Goal: Information Seeking & Learning: Learn about a topic

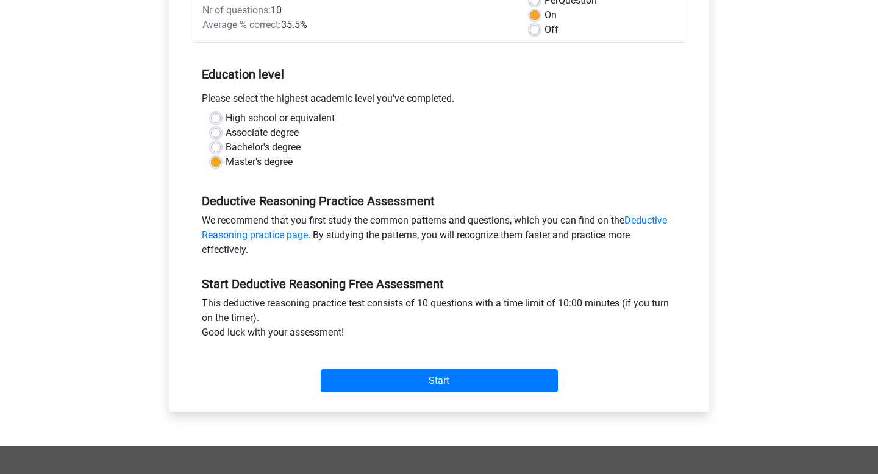
scroll to position [192, 0]
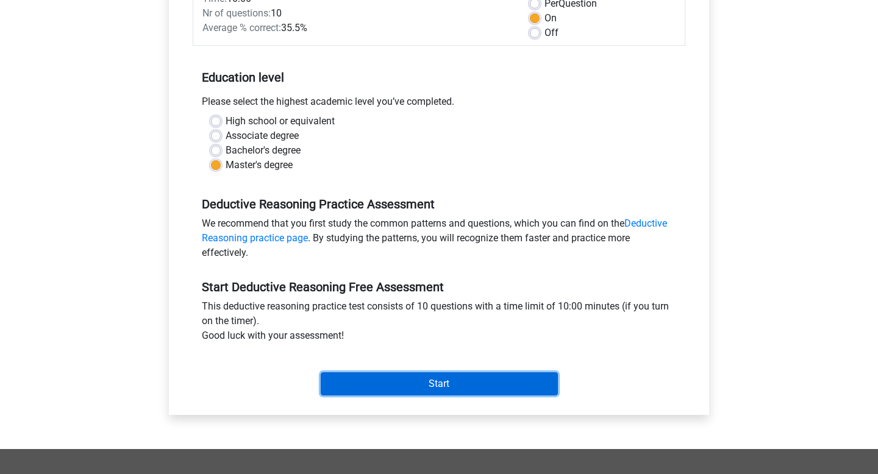
click at [404, 380] on input "Start" at bounding box center [439, 383] width 237 height 23
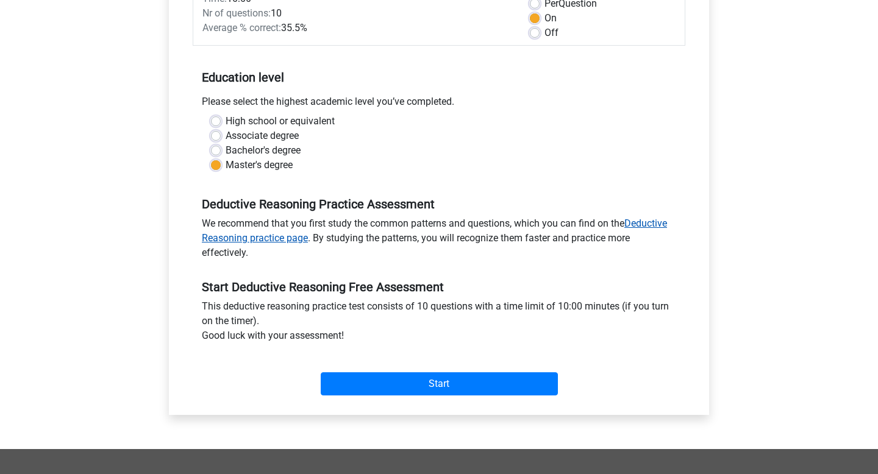
click at [271, 240] on link "Deductive Reasoning practice page" at bounding box center [434, 231] width 465 height 26
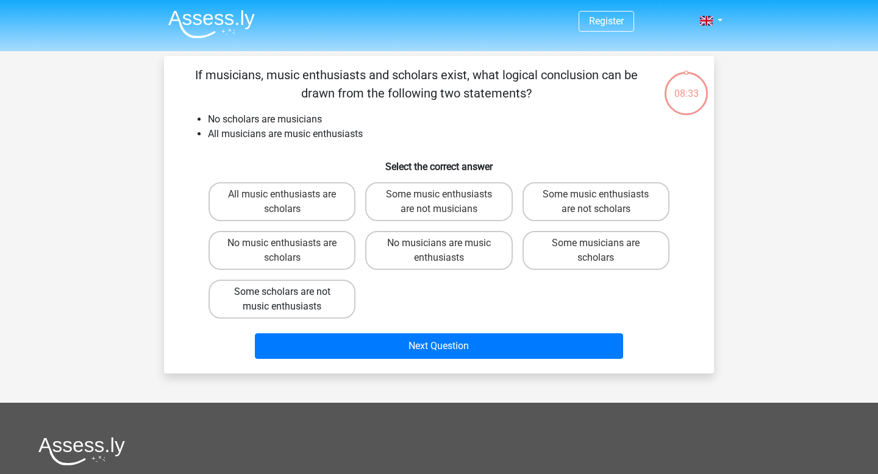
click at [326, 296] on label "Some scholars are not music enthusiasts" at bounding box center [281, 299] width 147 height 39
click at [290, 296] on input "Some scholars are not music enthusiasts" at bounding box center [286, 296] width 8 height 8
radio input "true"
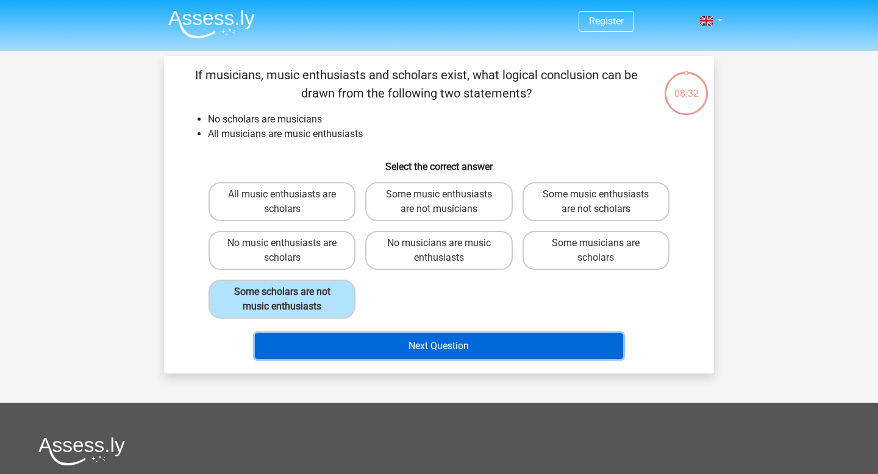
click at [374, 340] on button "Next Question" at bounding box center [439, 346] width 369 height 26
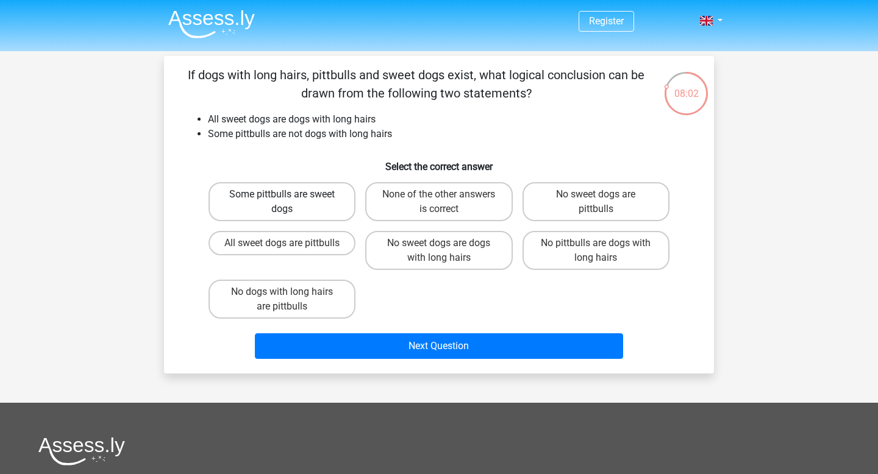
click at [332, 203] on label "Some pittbulls are sweet dogs" at bounding box center [281, 201] width 147 height 39
click at [290, 202] on input "Some pittbulls are sweet dogs" at bounding box center [286, 198] width 8 height 8
radio input "true"
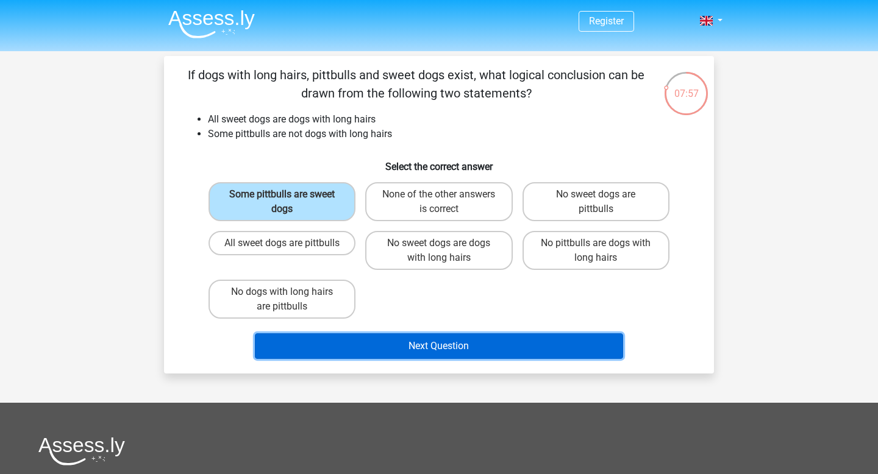
click at [339, 349] on button "Next Question" at bounding box center [439, 346] width 369 height 26
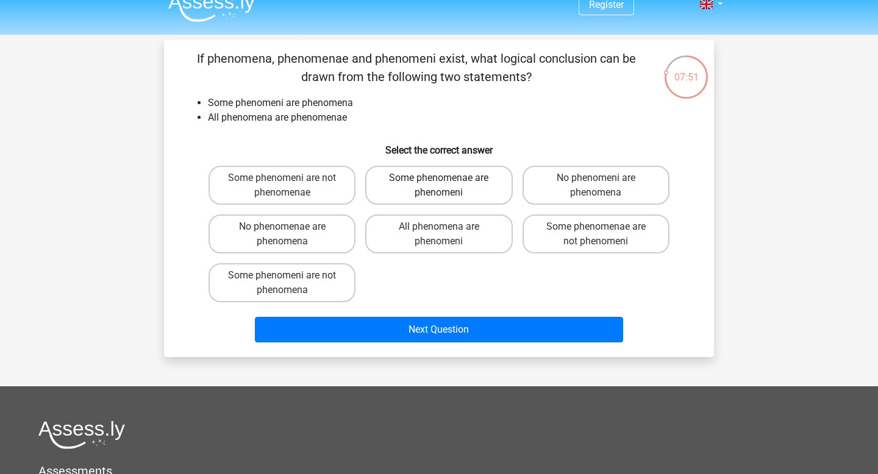
scroll to position [13, 0]
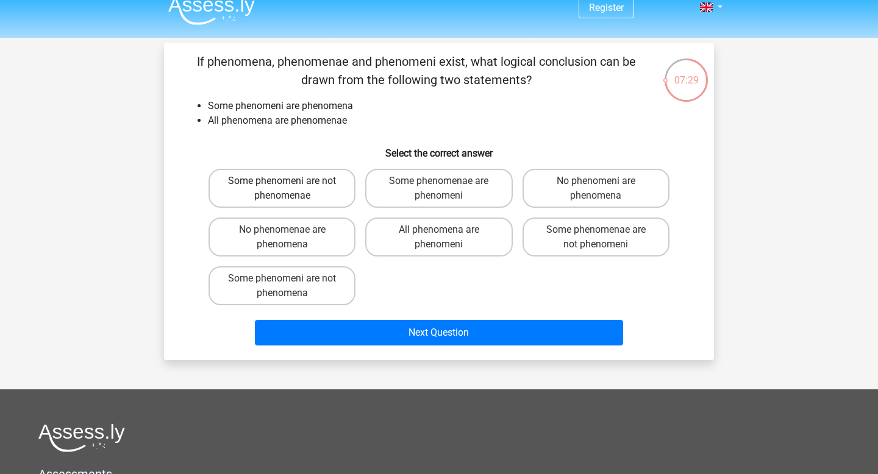
click at [328, 193] on label "Some phenomeni are not phenomenae" at bounding box center [281, 188] width 147 height 39
click at [290, 189] on input "Some phenomeni are not phenomenae" at bounding box center [286, 185] width 8 height 8
radio input "true"
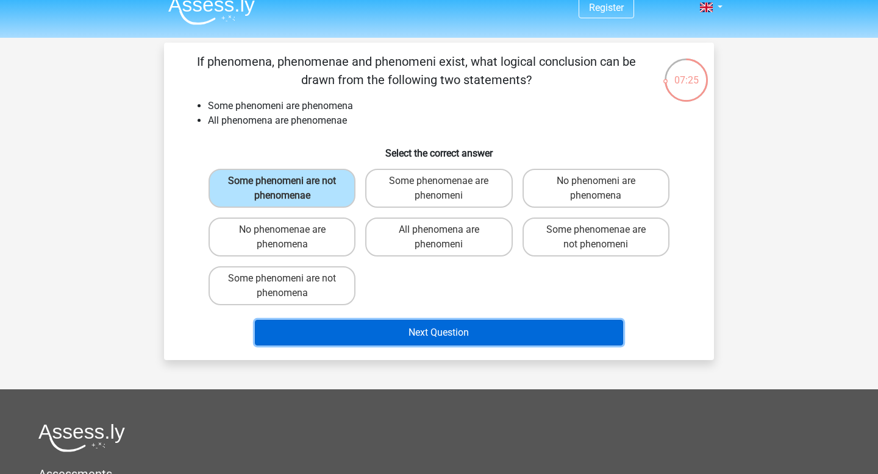
click at [375, 329] on button "Next Question" at bounding box center [439, 333] width 369 height 26
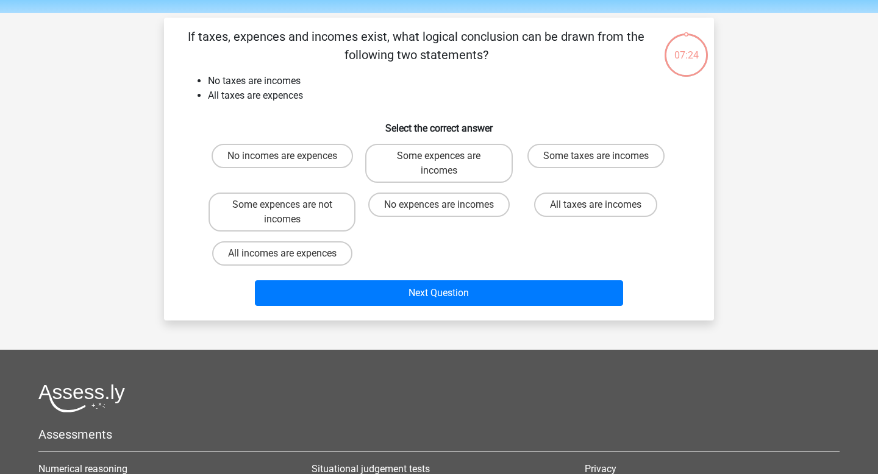
scroll to position [17, 0]
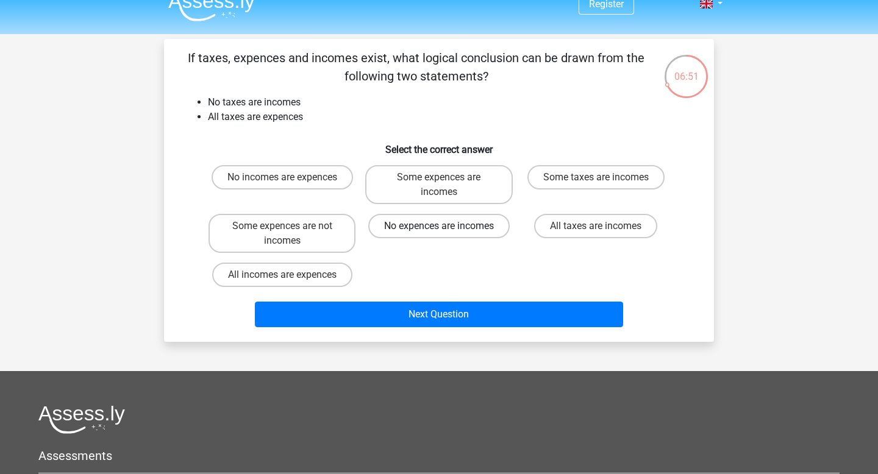
click at [419, 229] on label "No expences are incomes" at bounding box center [438, 226] width 141 height 24
click at [439, 229] on input "No expences are incomes" at bounding box center [443, 230] width 8 height 8
radio input "true"
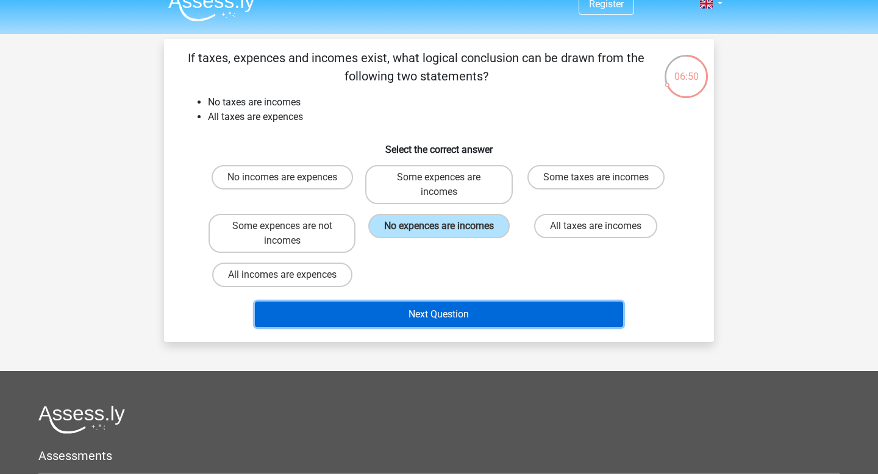
click at [414, 319] on button "Next Question" at bounding box center [439, 315] width 369 height 26
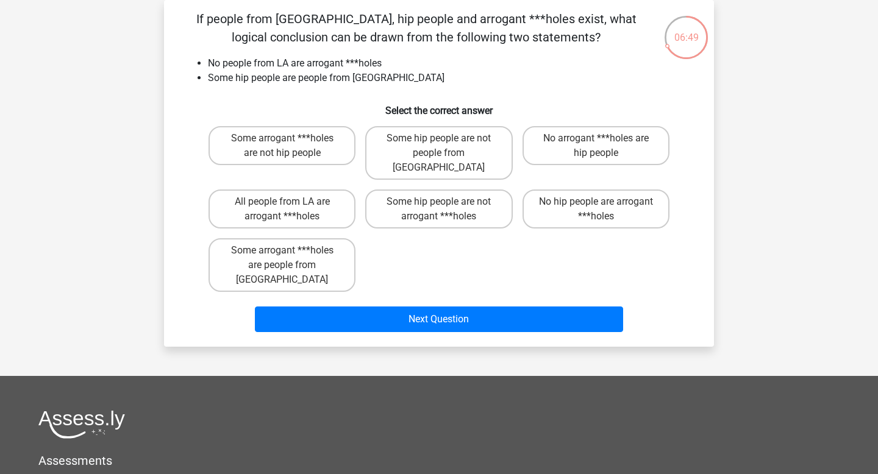
scroll to position [0, 0]
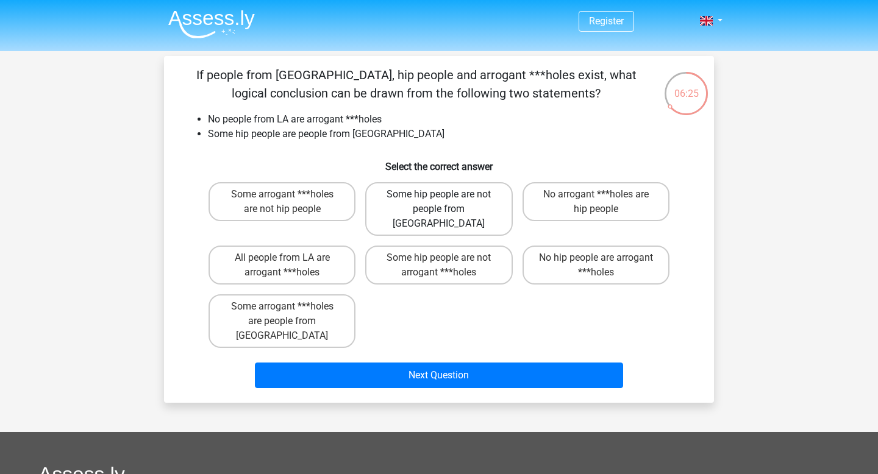
click at [406, 211] on label "Some hip people are not people from LA" at bounding box center [438, 209] width 147 height 54
click at [439, 202] on input "Some hip people are not people from LA" at bounding box center [443, 198] width 8 height 8
radio input "true"
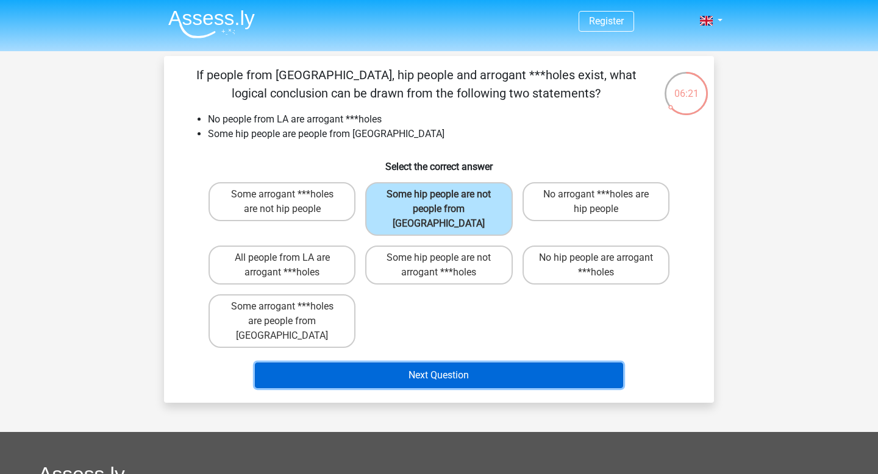
click at [392, 363] on button "Next Question" at bounding box center [439, 376] width 369 height 26
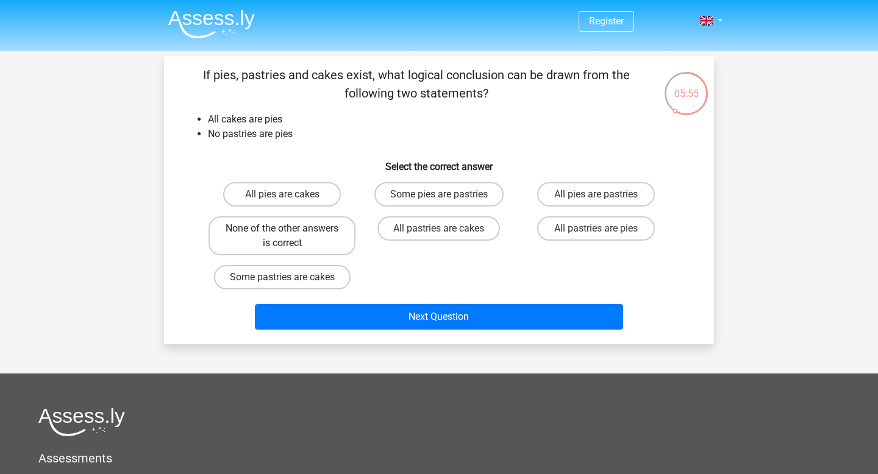
click at [317, 246] on label "None of the other answers is correct" at bounding box center [281, 235] width 147 height 39
click at [290, 236] on input "None of the other answers is correct" at bounding box center [286, 233] width 8 height 8
radio input "true"
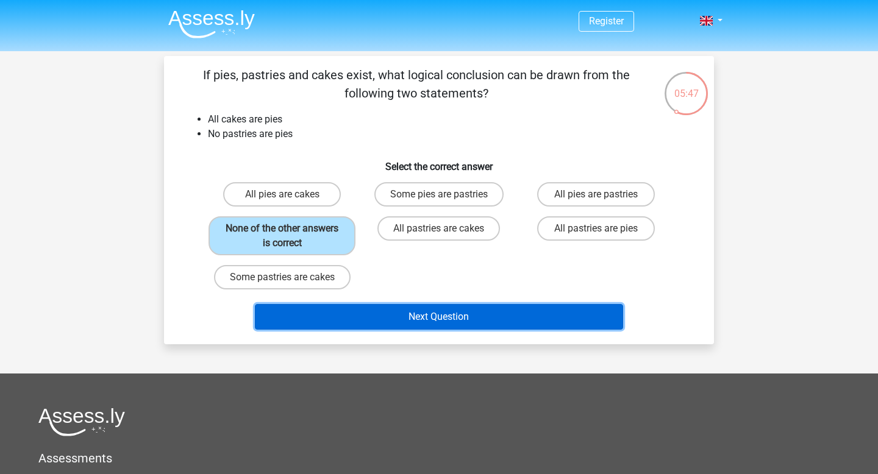
click at [377, 313] on button "Next Question" at bounding box center [439, 317] width 369 height 26
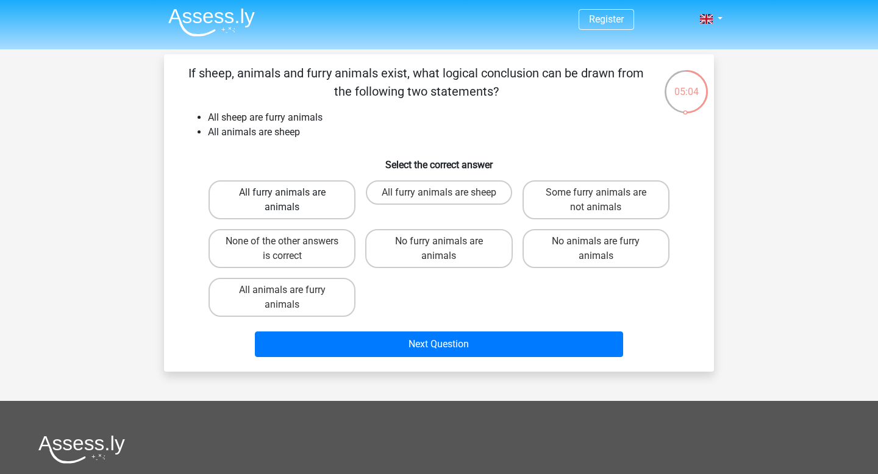
scroll to position [4, 0]
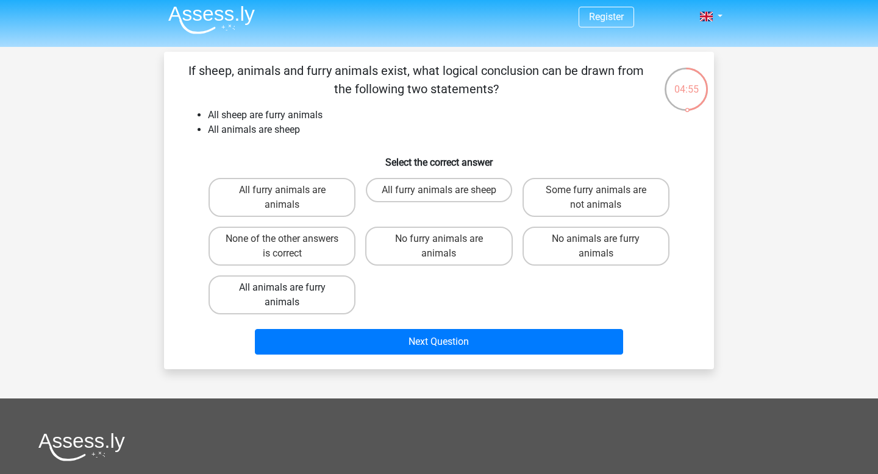
click at [279, 288] on label "All animals are furry animals" at bounding box center [281, 294] width 147 height 39
click at [282, 288] on input "All animals are furry animals" at bounding box center [286, 292] width 8 height 8
radio input "true"
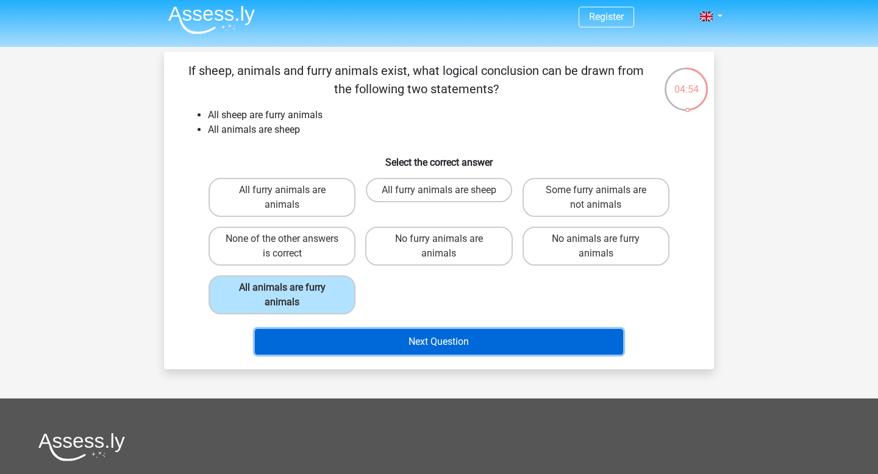
click at [325, 342] on button "Next Question" at bounding box center [439, 342] width 369 height 26
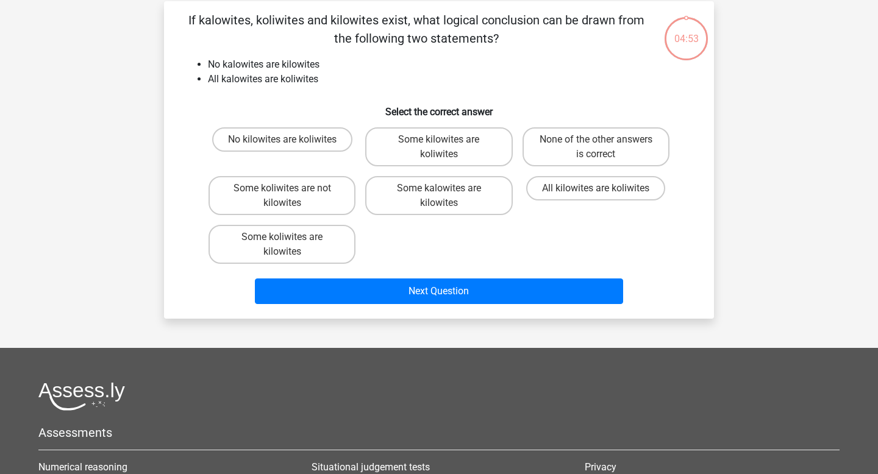
scroll to position [56, 0]
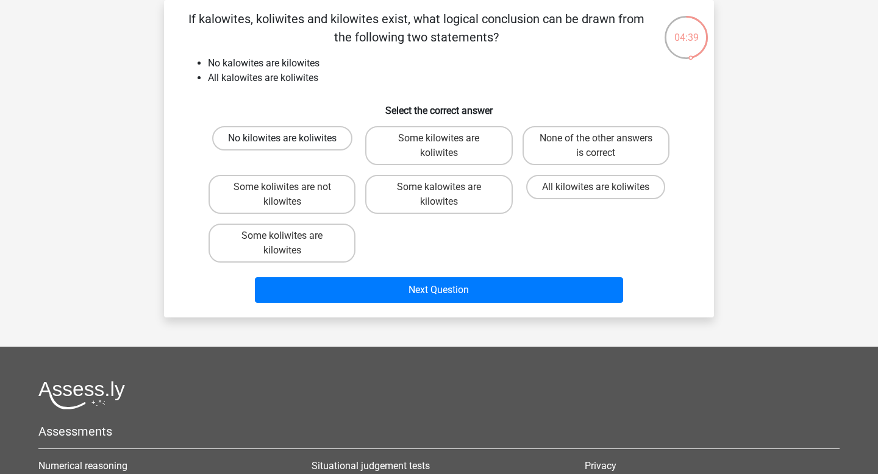
click at [329, 138] on label "No kilowites are koliwites" at bounding box center [282, 138] width 140 height 24
click at [290, 138] on input "No kilowites are koliwites" at bounding box center [286, 142] width 8 height 8
radio input "true"
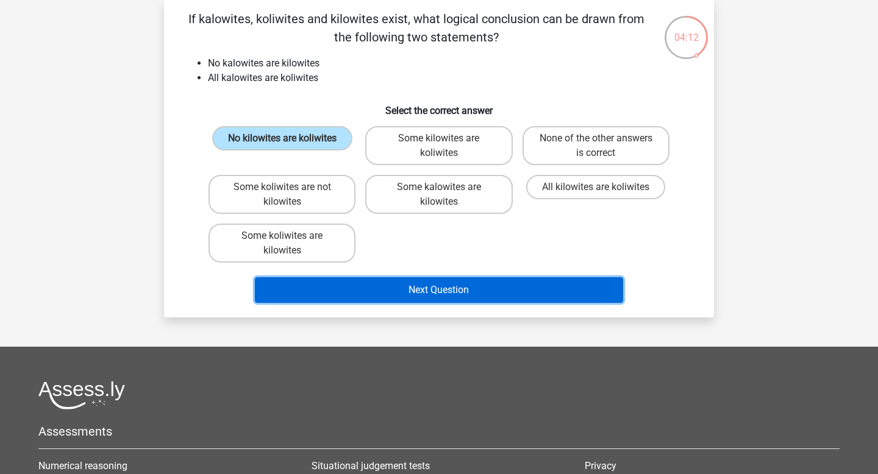
click at [490, 294] on button "Next Question" at bounding box center [439, 290] width 369 height 26
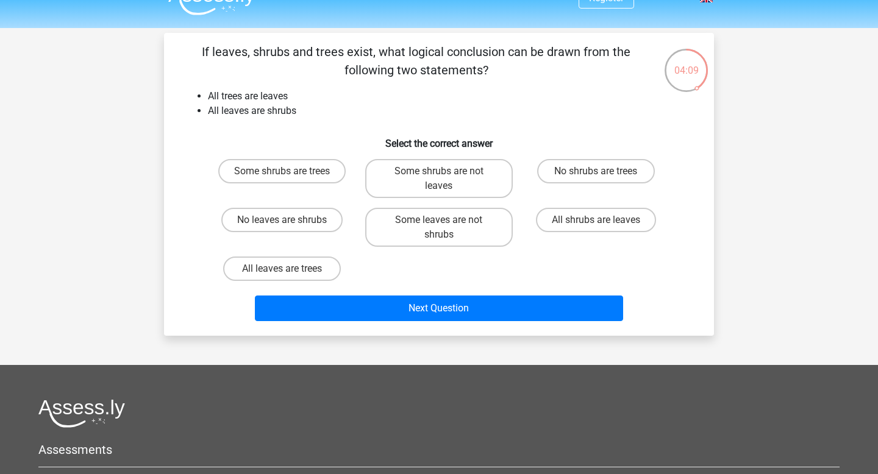
scroll to position [24, 0]
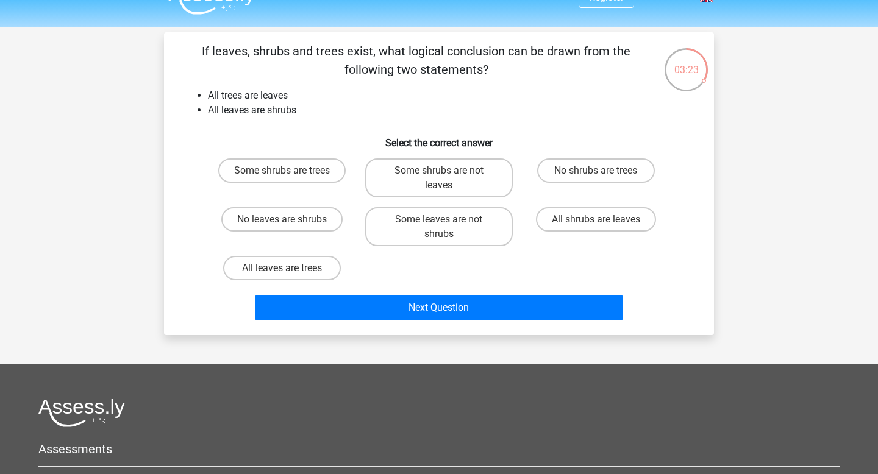
click at [601, 222] on input "All shrubs are leaves" at bounding box center [599, 223] width 8 height 8
radio input "true"
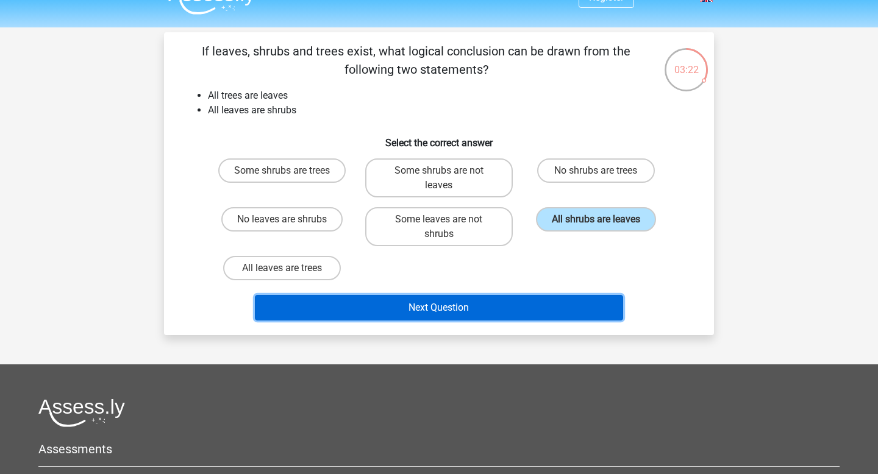
click at [518, 309] on button "Next Question" at bounding box center [439, 308] width 369 height 26
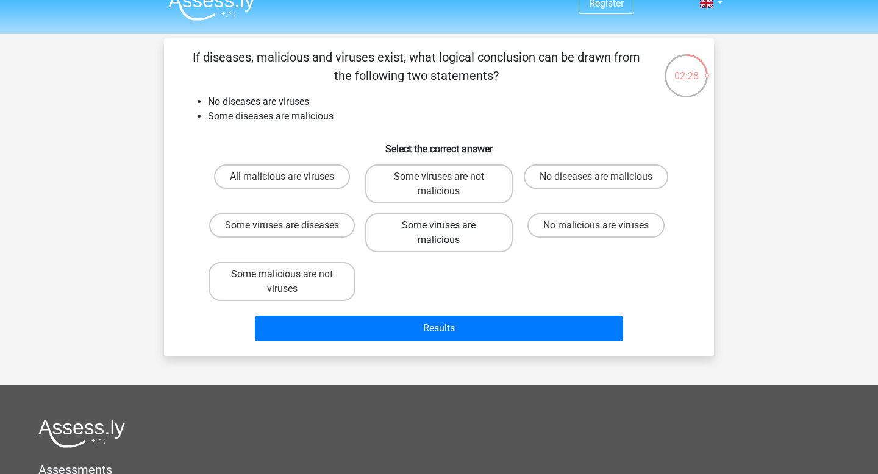
scroll to position [21, 0]
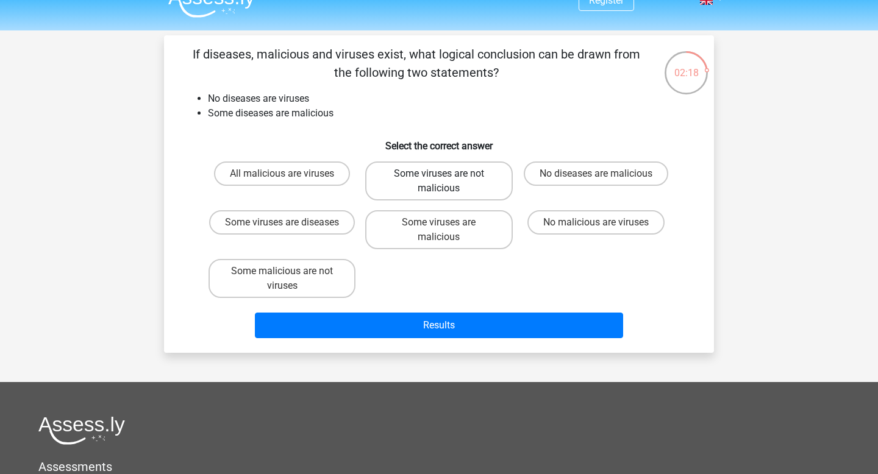
click at [416, 189] on label "Some viruses are not malicious" at bounding box center [438, 180] width 147 height 39
click at [439, 182] on input "Some viruses are not malicious" at bounding box center [443, 178] width 8 height 8
radio input "true"
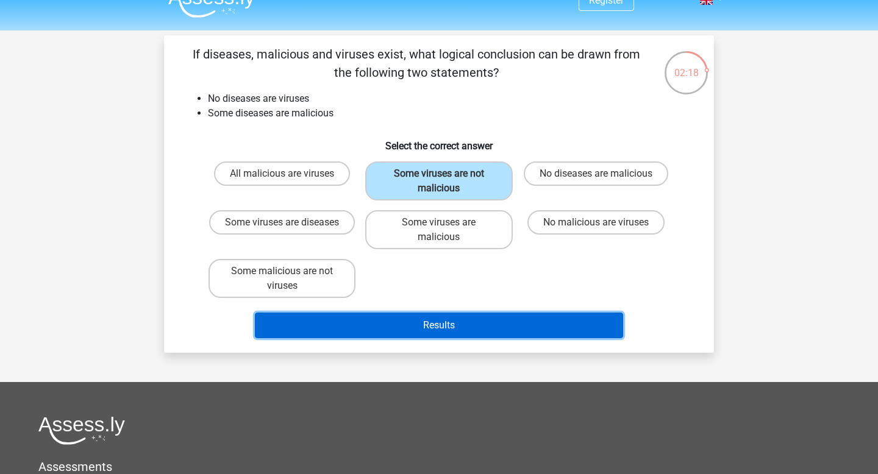
click at [409, 320] on button "Results" at bounding box center [439, 326] width 369 height 26
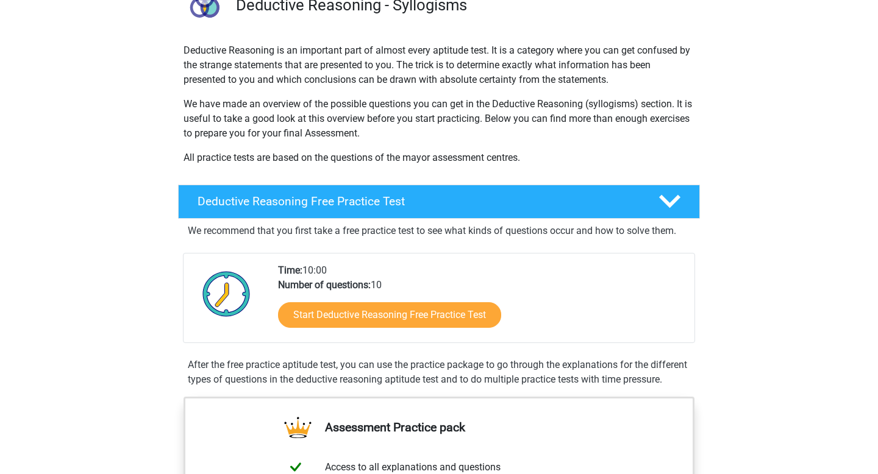
scroll to position [118, 0]
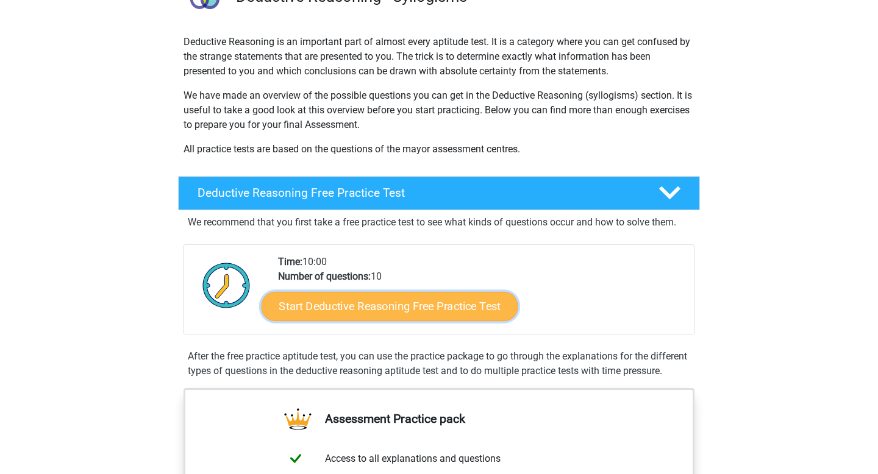
click at [361, 303] on link "Start Deductive Reasoning Free Practice Test" at bounding box center [389, 305] width 257 height 29
